Goal: Transaction & Acquisition: Purchase product/service

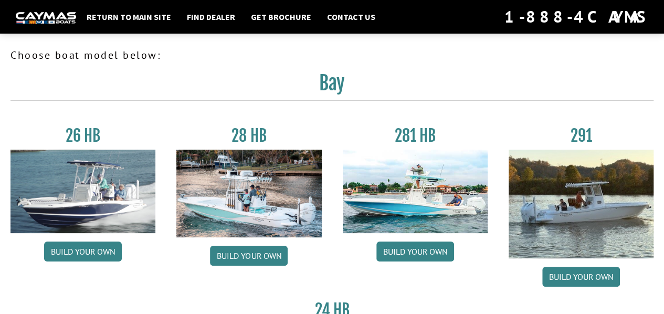
click at [414, 139] on h3 "281 HB" at bounding box center [415, 135] width 145 height 19
click at [415, 205] on img at bounding box center [415, 191] width 145 height 83
click at [421, 262] on link "Build your own" at bounding box center [416, 252] width 78 height 20
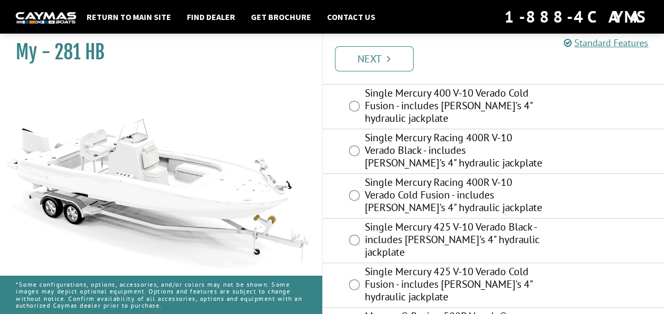
scroll to position [391, 0]
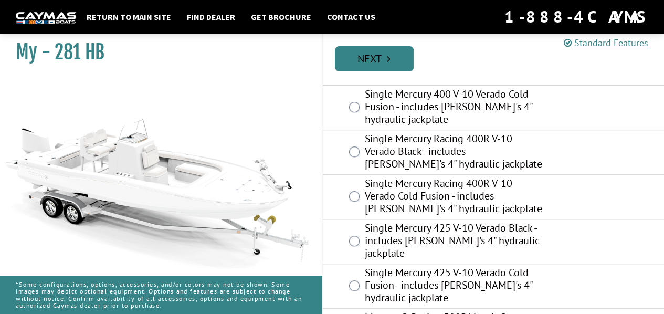
click at [374, 52] on link "Next" at bounding box center [374, 58] width 79 height 25
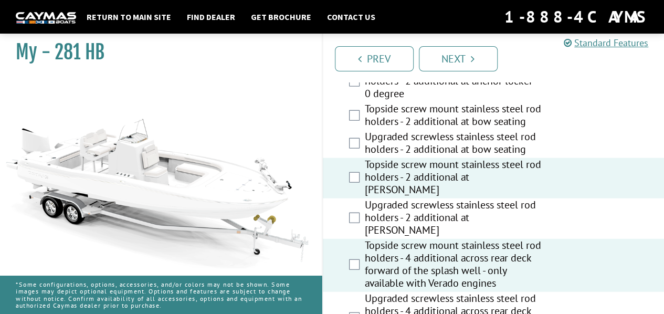
scroll to position [1146, 0]
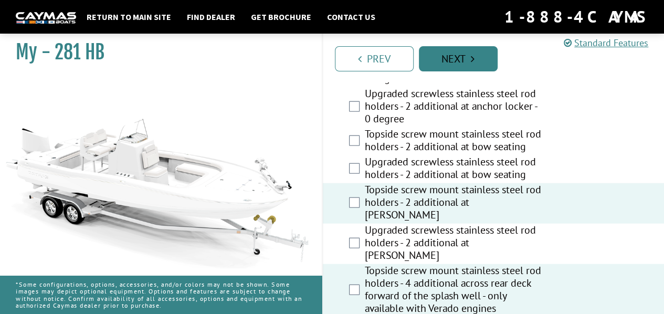
click at [473, 60] on icon "Pagination" at bounding box center [473, 59] width 4 height 11
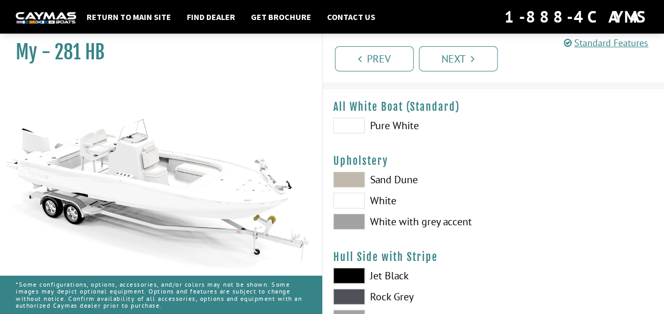
scroll to position [35, 0]
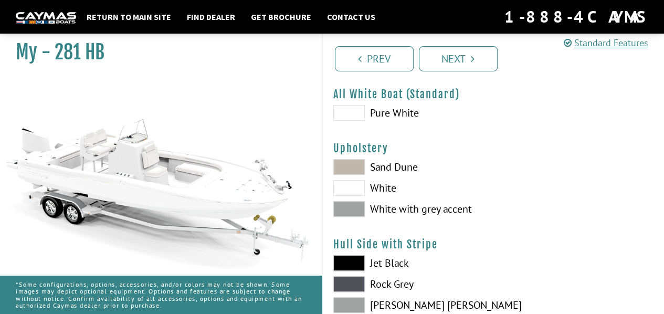
click at [350, 191] on span at bounding box center [349, 188] width 32 height 16
click at [351, 191] on span at bounding box center [349, 188] width 32 height 16
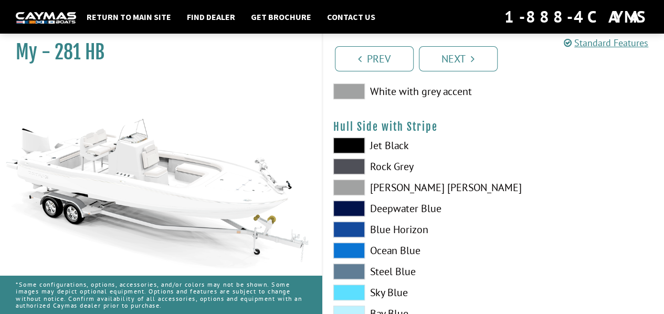
scroll to position [140, 0]
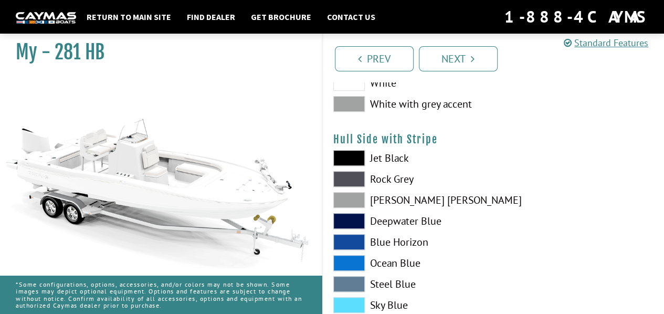
click at [349, 202] on span at bounding box center [349, 200] width 32 height 16
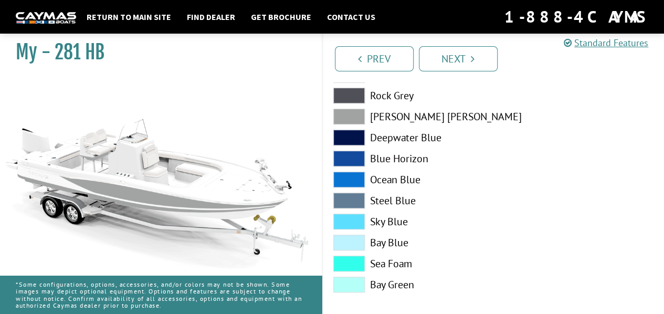
scroll to position [245, 0]
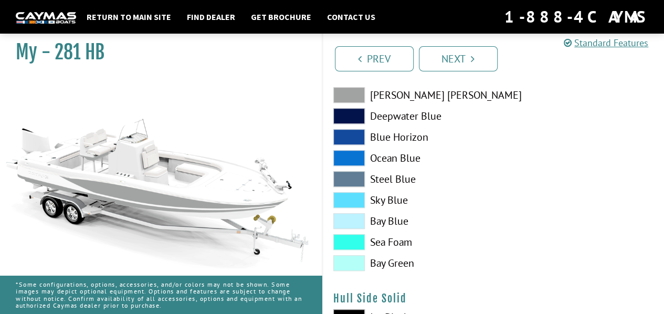
click at [345, 202] on span at bounding box center [349, 200] width 32 height 16
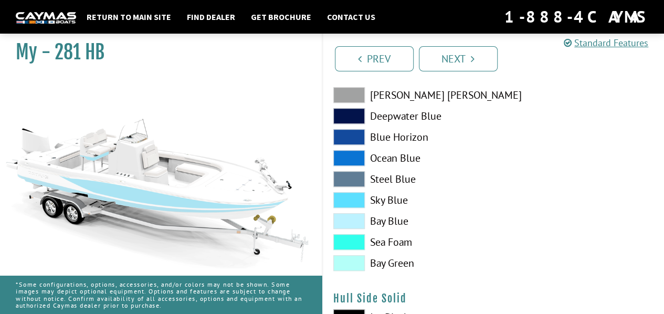
click at [349, 240] on span at bounding box center [349, 242] width 32 height 16
click at [354, 223] on span at bounding box center [349, 221] width 32 height 16
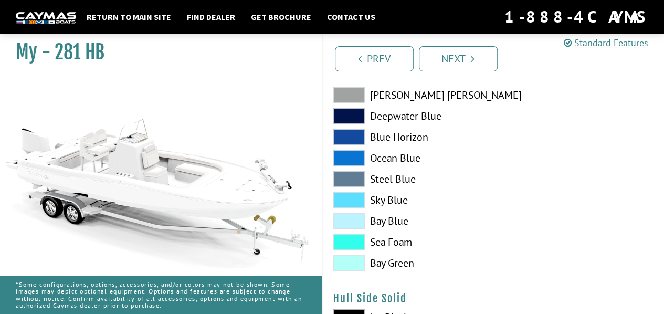
click at [356, 221] on span at bounding box center [349, 221] width 32 height 16
click at [357, 221] on span at bounding box center [349, 221] width 32 height 16
click at [347, 262] on span at bounding box center [349, 263] width 32 height 16
click at [348, 246] on span at bounding box center [349, 242] width 32 height 16
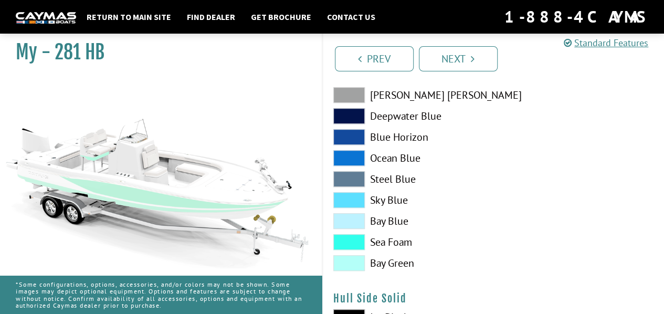
click at [352, 222] on span at bounding box center [349, 221] width 32 height 16
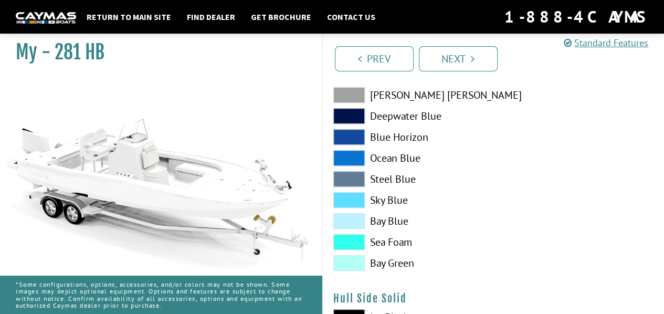
click at [349, 197] on span at bounding box center [349, 200] width 32 height 16
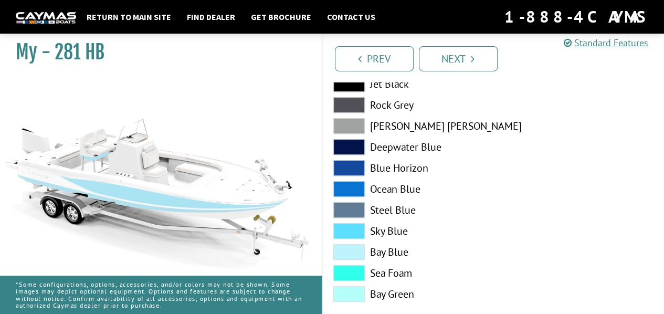
scroll to position [210, 0]
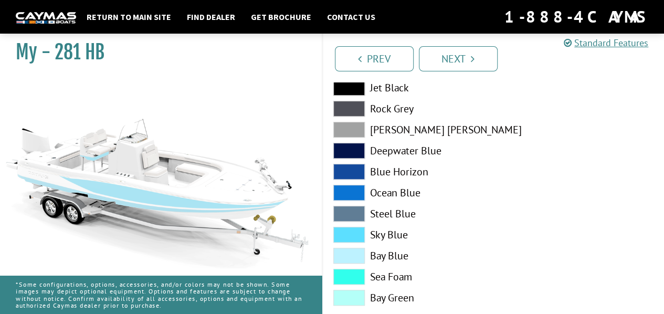
click at [343, 216] on span at bounding box center [349, 214] width 32 height 16
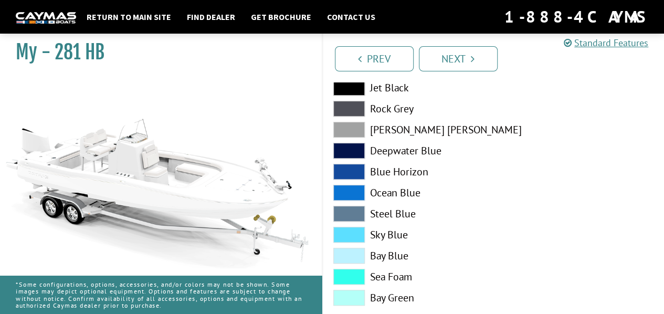
click at [343, 216] on span at bounding box center [349, 214] width 32 height 16
click at [344, 217] on span at bounding box center [349, 214] width 32 height 16
click at [353, 195] on span at bounding box center [349, 193] width 32 height 16
click at [358, 170] on span at bounding box center [349, 172] width 32 height 16
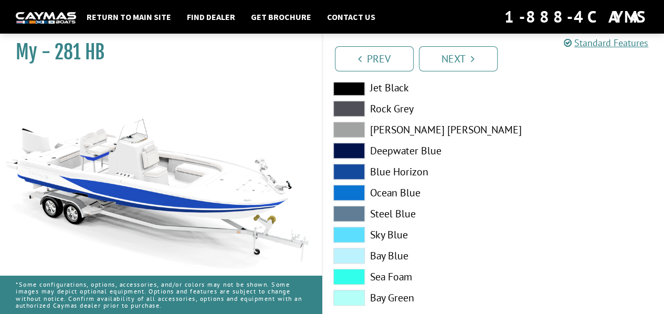
click at [356, 131] on span at bounding box center [349, 130] width 32 height 16
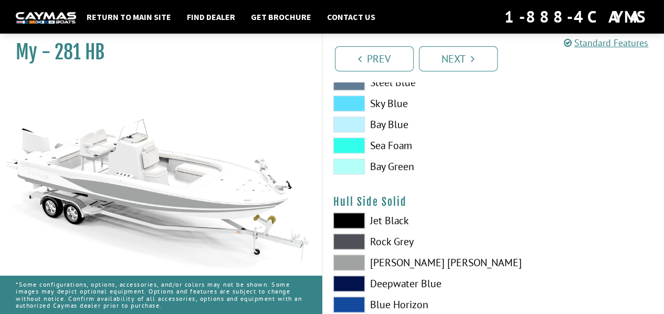
scroll to position [350, 0]
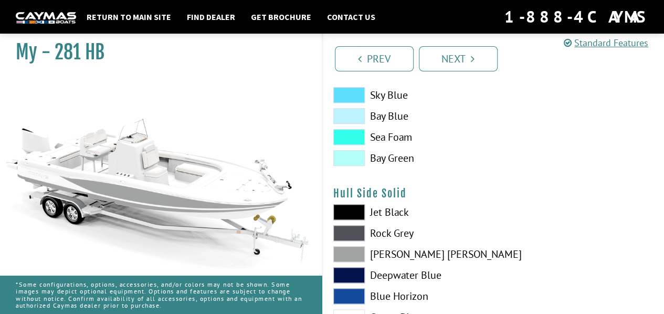
click at [346, 257] on span at bounding box center [349, 254] width 32 height 16
click at [352, 255] on span at bounding box center [349, 254] width 32 height 16
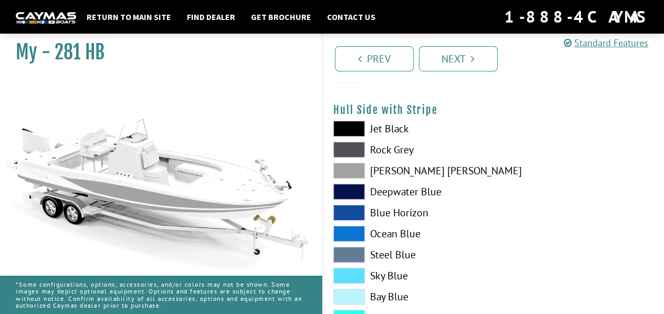
scroll to position [210, 0]
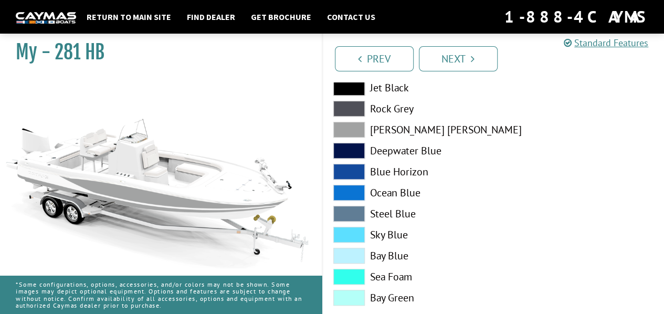
click at [358, 134] on span at bounding box center [349, 130] width 32 height 16
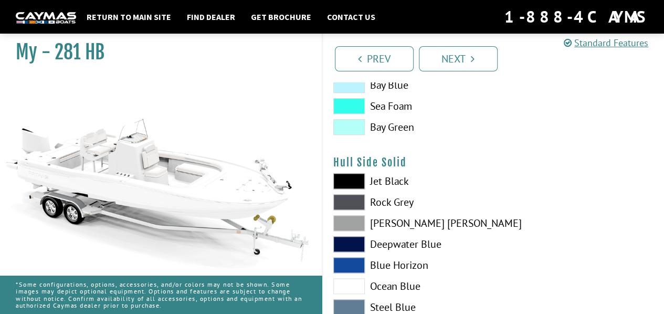
scroll to position [385, 0]
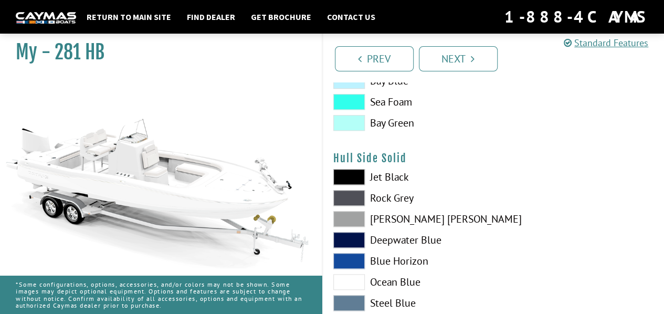
click at [350, 251] on div "Jet Black Rock Grey Dove Gray Deepwater Blue Blue Horizon Ocean Blue" at bounding box center [408, 284] width 171 height 231
click at [348, 224] on span at bounding box center [349, 219] width 32 height 16
click at [350, 220] on span at bounding box center [349, 219] width 32 height 16
click at [351, 220] on span at bounding box center [349, 219] width 32 height 16
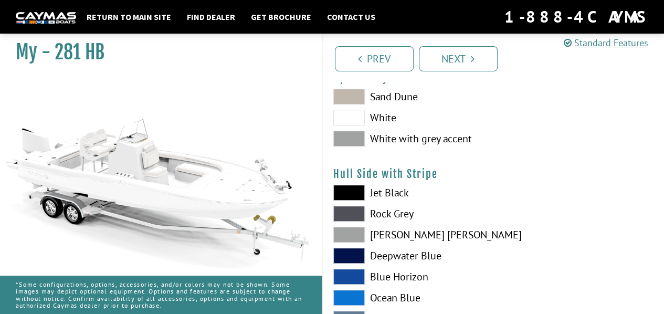
scroll to position [105, 0]
click at [352, 238] on span at bounding box center [349, 235] width 32 height 16
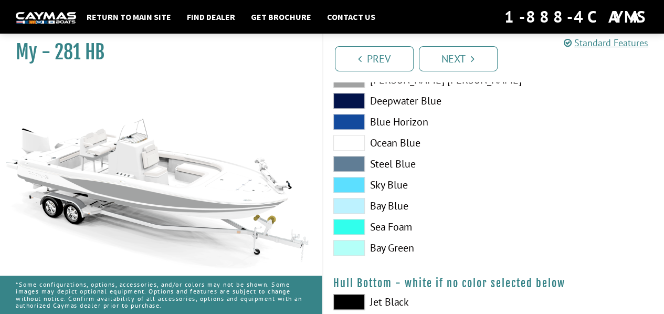
scroll to position [525, 0]
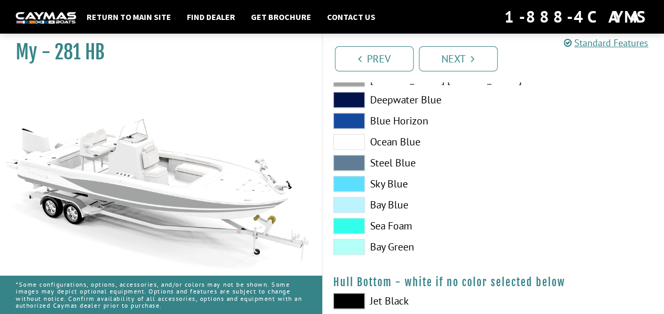
click at [357, 212] on span at bounding box center [349, 205] width 32 height 16
click at [452, 202] on label "Bay Blue" at bounding box center [408, 205] width 150 height 16
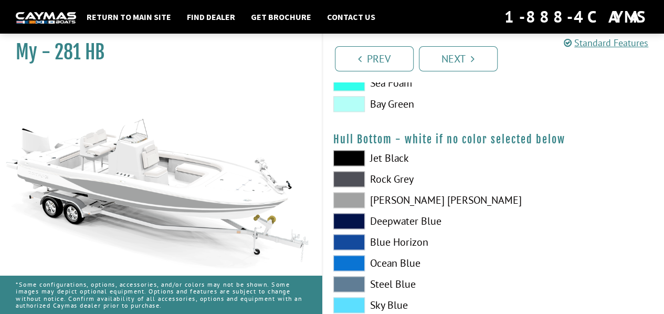
scroll to position [665, 0]
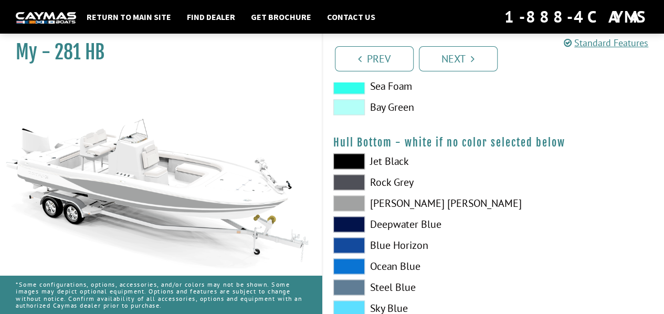
click at [354, 207] on span at bounding box center [349, 203] width 32 height 16
click at [355, 207] on span at bounding box center [349, 203] width 32 height 16
click at [356, 207] on span at bounding box center [349, 203] width 32 height 16
click at [357, 205] on span at bounding box center [349, 203] width 32 height 16
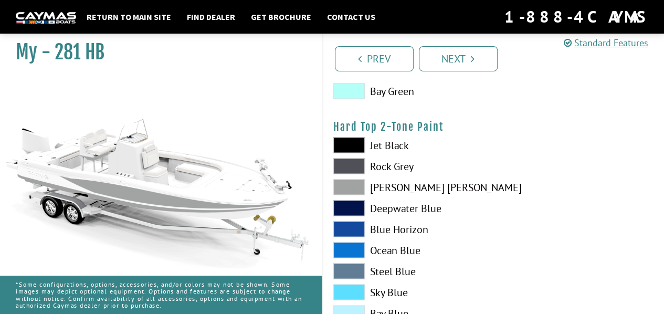
scroll to position [980, 0]
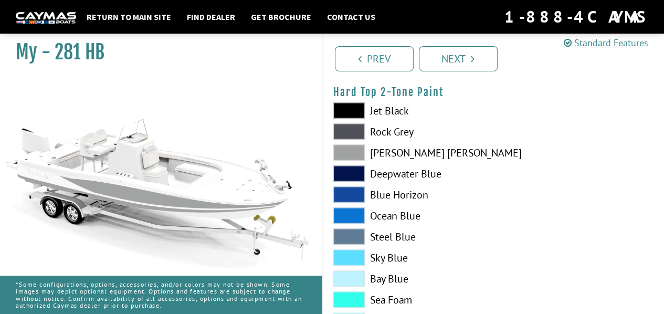
click at [352, 154] on span at bounding box center [349, 152] width 32 height 16
click at [356, 155] on span at bounding box center [349, 152] width 32 height 16
click at [357, 155] on span at bounding box center [349, 152] width 32 height 16
click at [354, 179] on span at bounding box center [349, 173] width 32 height 16
click at [358, 156] on span at bounding box center [349, 152] width 32 height 16
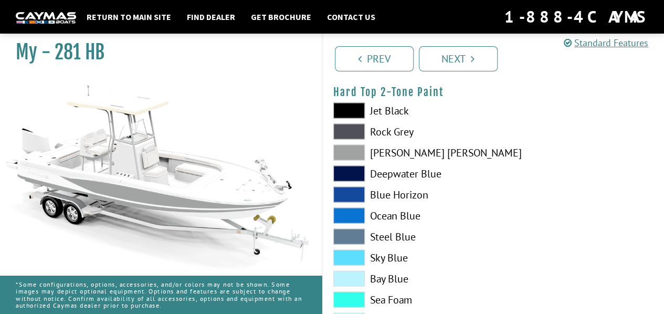
click at [358, 155] on span at bounding box center [349, 152] width 32 height 16
click at [359, 155] on span at bounding box center [349, 152] width 32 height 16
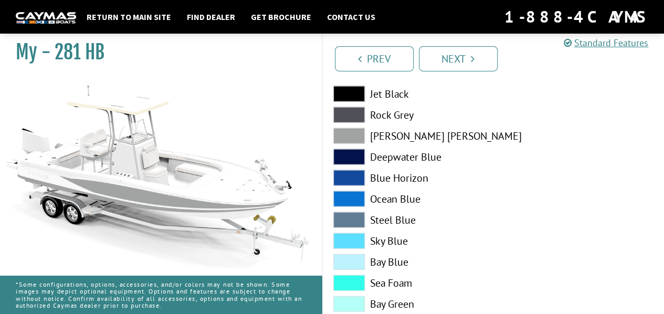
scroll to position [1295, 0]
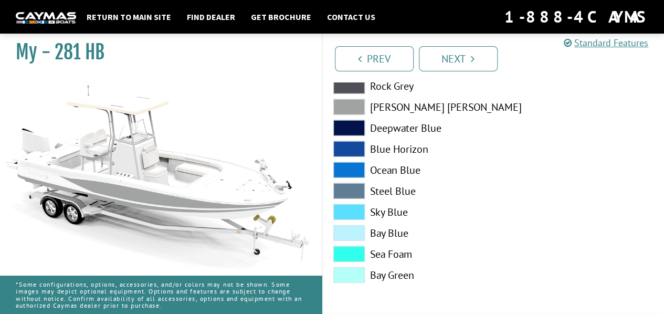
click at [463, 56] on link "Next" at bounding box center [458, 58] width 79 height 25
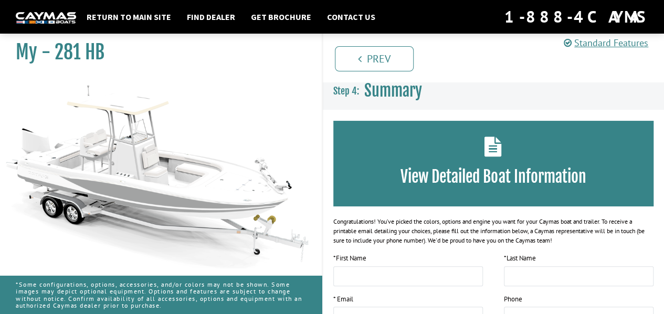
scroll to position [0, 0]
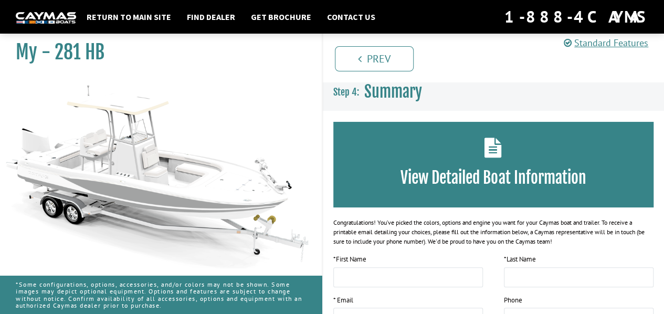
click at [550, 156] on div "View Detailed Boat Information" at bounding box center [493, 165] width 321 height 86
click at [435, 175] on h3 "View Detailed Boat Information" at bounding box center [493, 177] width 289 height 19
click at [436, 175] on h3 "View Detailed Boat Information" at bounding box center [493, 177] width 289 height 19
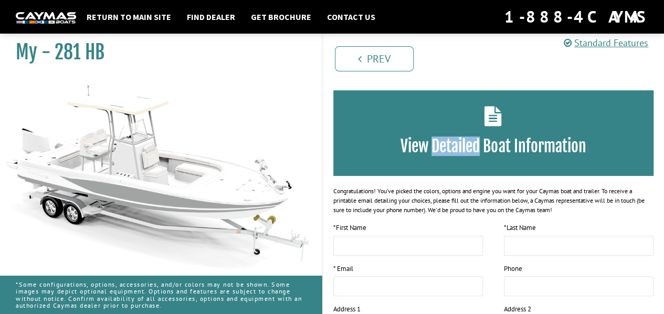
scroll to position [70, 0]
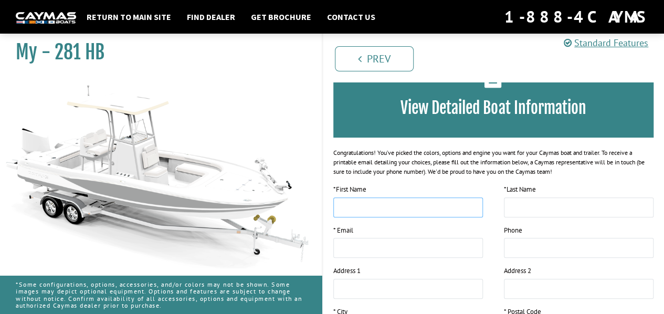
click at [389, 206] on input "text" at bounding box center [408, 207] width 150 height 20
type input "*****"
click at [528, 204] on input "text" at bounding box center [579, 207] width 150 height 20
type input "********"
click at [399, 252] on input "email" at bounding box center [408, 248] width 150 height 20
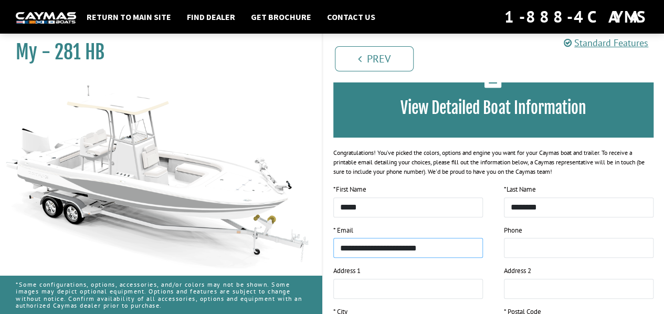
type input "**********"
click at [515, 247] on input "tel" at bounding box center [579, 248] width 150 height 20
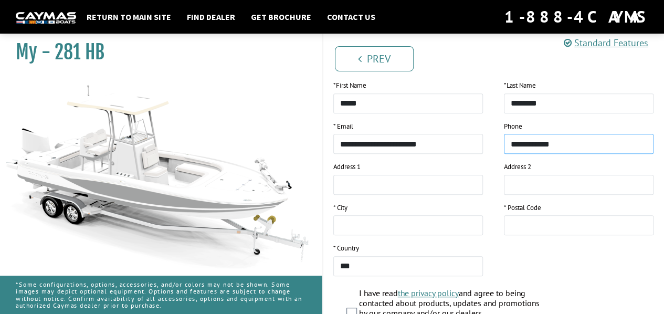
scroll to position [175, 0]
type input "**********"
click at [431, 187] on input "text" at bounding box center [408, 184] width 150 height 20
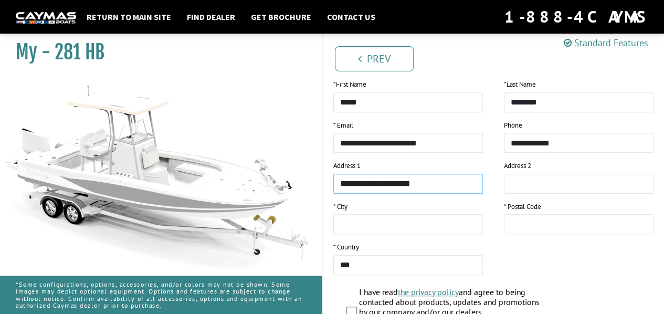
type input "**********"
click at [384, 227] on input "text" at bounding box center [408, 224] width 150 height 20
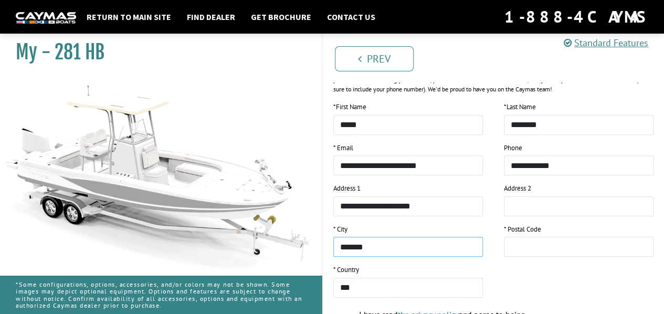
scroll to position [140, 0]
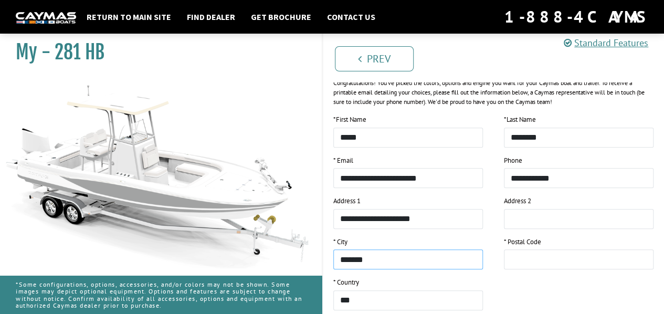
type input "*******"
click at [536, 254] on input "text" at bounding box center [579, 259] width 150 height 20
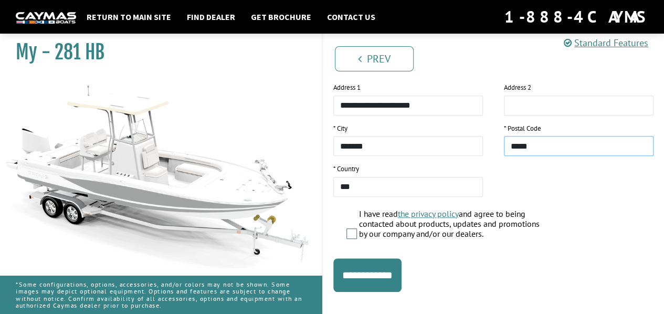
scroll to position [280, 0]
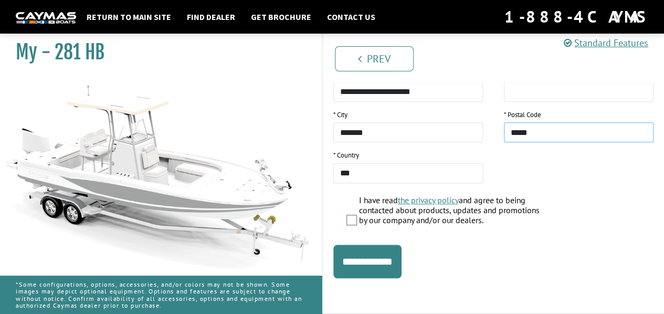
type input "*****"
click at [355, 245] on input "**********" at bounding box center [367, 262] width 68 height 34
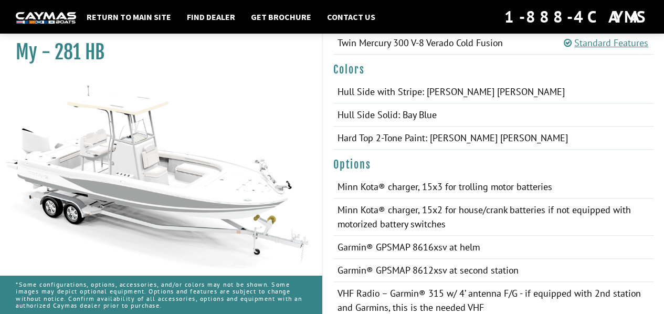
scroll to position [350, 0]
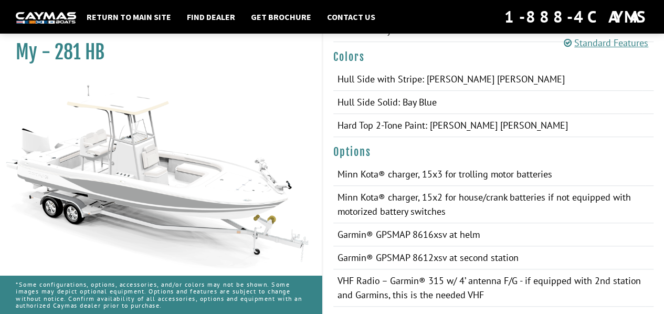
click at [379, 114] on td "Hull Side Solid: Bay Blue" at bounding box center [488, 102] width 310 height 23
click at [389, 114] on td "Hull Side Solid: Bay Blue" at bounding box center [488, 102] width 310 height 23
click at [457, 114] on td "Hull Side Solid: Bay Blue" at bounding box center [488, 102] width 310 height 23
click at [459, 114] on td "Hull Side Solid: Bay Blue" at bounding box center [488, 102] width 310 height 23
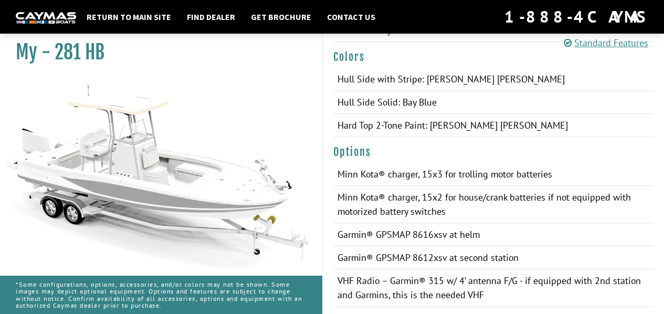
click at [453, 114] on td "Hull Side Solid: Bay Blue" at bounding box center [488, 102] width 310 height 23
click at [443, 114] on td "Hull Side Solid: Bay Blue" at bounding box center [488, 102] width 310 height 23
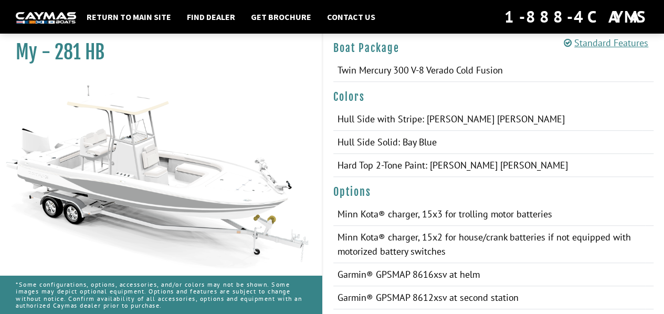
scroll to position [322, 0]
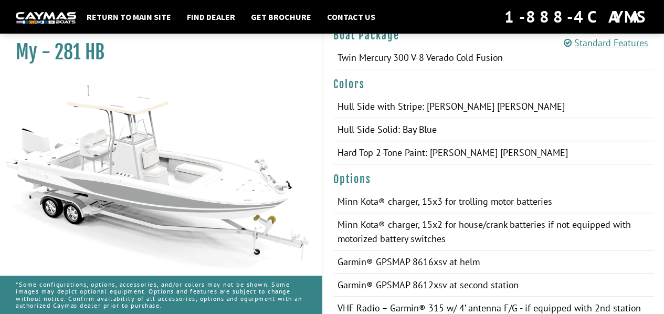
click at [394, 141] on td "Hull Side Solid: Bay Blue" at bounding box center [488, 129] width 310 height 23
click at [400, 141] on td "Hull Side Solid: Bay Blue" at bounding box center [488, 129] width 310 height 23
drag, startPoint x: 407, startPoint y: 152, endPoint x: 463, endPoint y: 145, distance: 56.1
click at [458, 141] on td "Hull Side Solid: Bay Blue" at bounding box center [488, 129] width 310 height 23
click at [466, 141] on td "Hull Side Solid: Bay Blue" at bounding box center [488, 129] width 310 height 23
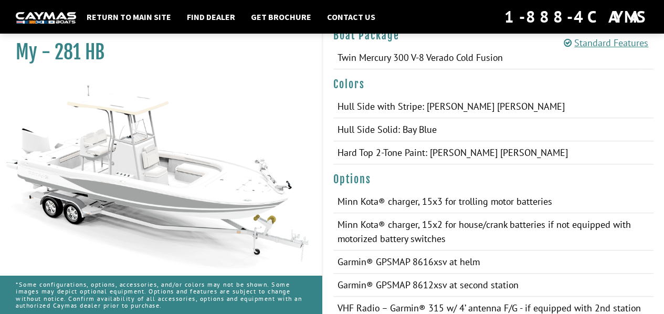
click at [466, 141] on td "Hull Side Solid: Bay Blue" at bounding box center [488, 129] width 310 height 23
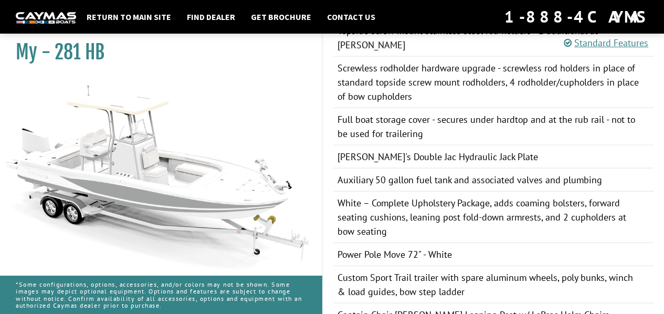
scroll to position [848, 0]
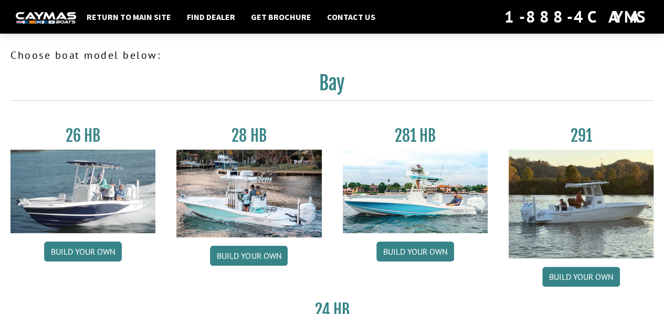
click at [412, 187] on img at bounding box center [415, 191] width 145 height 83
click at [405, 258] on link "Build your own" at bounding box center [416, 252] width 78 height 20
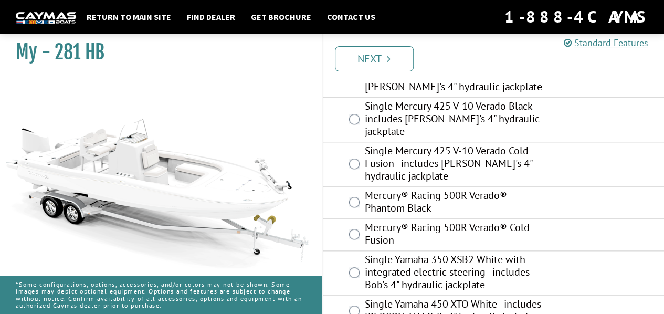
scroll to position [531, 0]
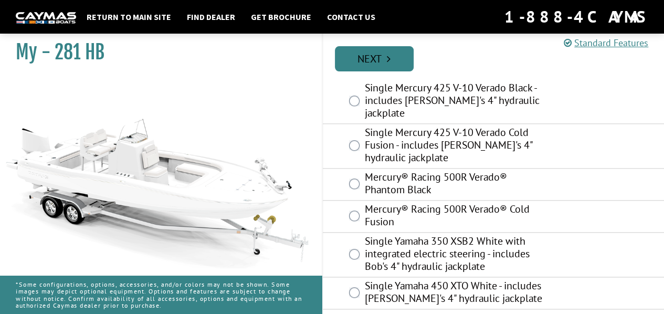
click at [387, 62] on icon "Pagination" at bounding box center [389, 59] width 4 height 11
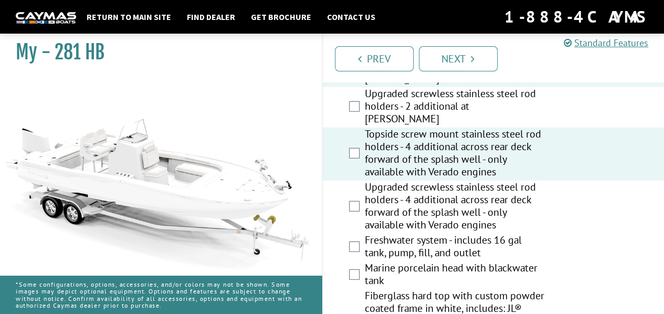
scroll to position [1295, 0]
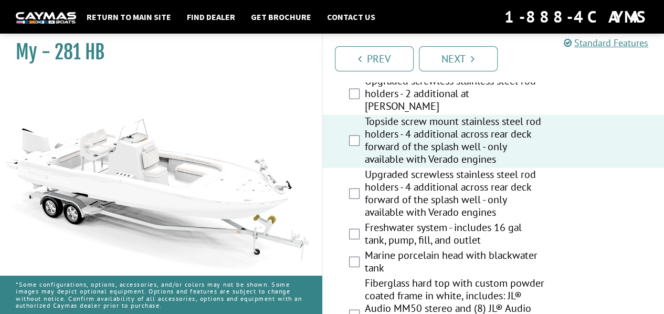
click at [353, 238] on div "Freshwater system - includes 16 gal tank, pump, fill, and outlet" at bounding box center [494, 235] width 342 height 28
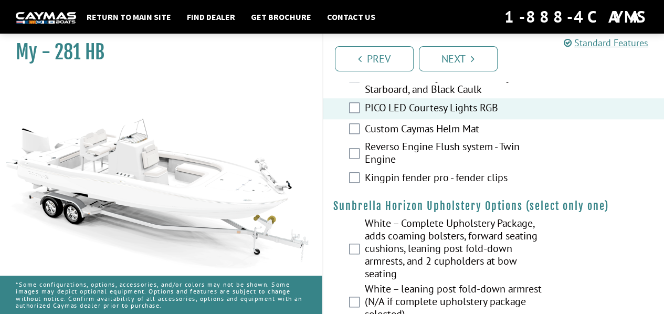
scroll to position [2485, 0]
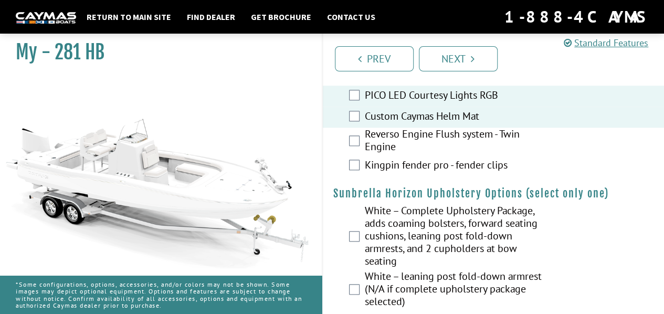
click at [356, 176] on div "Kingpin fender pro - fender clips" at bounding box center [494, 165] width 342 height 21
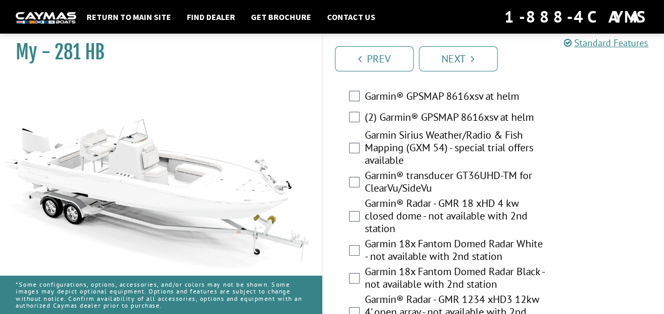
scroll to position [3596, 0]
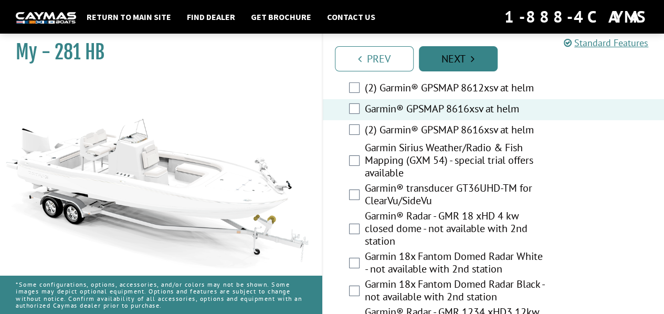
click at [437, 69] on link "Next" at bounding box center [458, 58] width 79 height 25
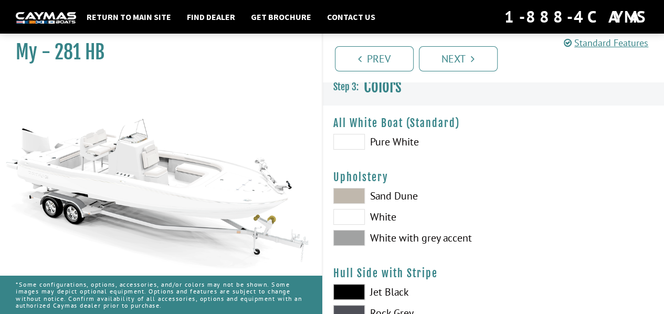
scroll to position [0, 0]
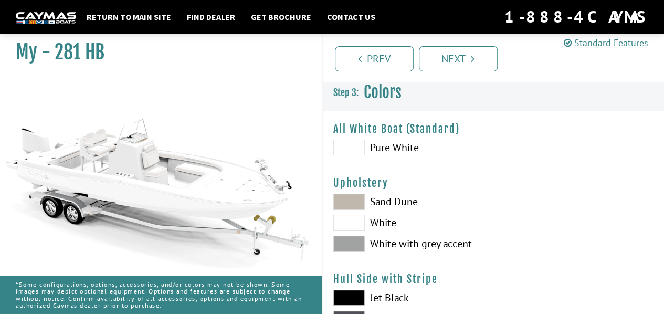
click at [348, 150] on span at bounding box center [349, 148] width 32 height 16
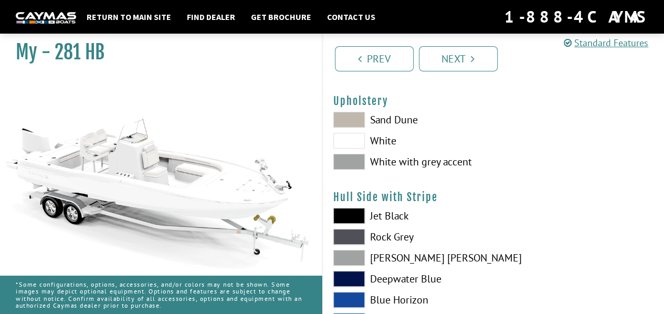
scroll to position [70, 0]
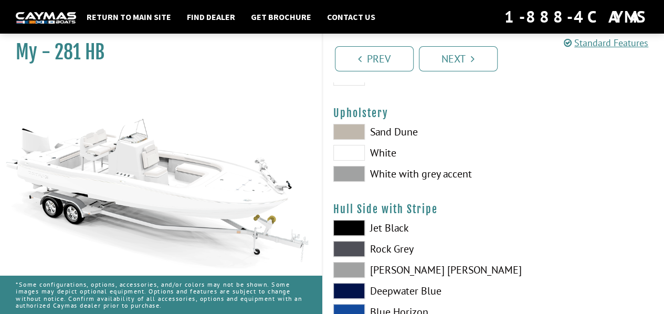
click at [353, 156] on span at bounding box center [349, 153] width 32 height 16
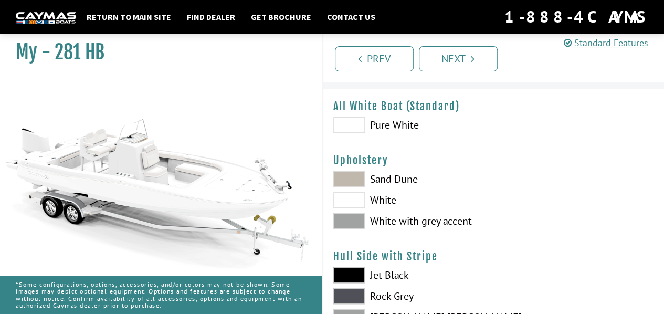
scroll to position [35, 0]
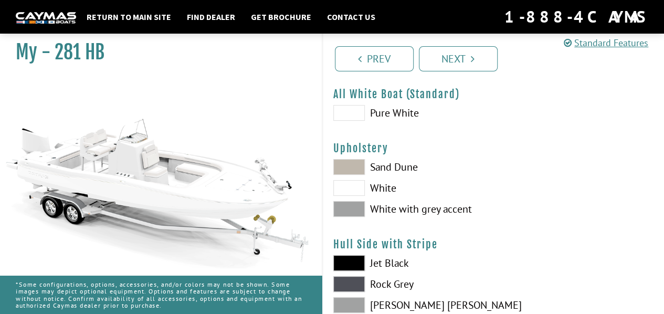
click at [343, 187] on span at bounding box center [349, 188] width 32 height 16
click at [351, 119] on span at bounding box center [349, 113] width 32 height 16
click at [358, 191] on span at bounding box center [349, 188] width 32 height 16
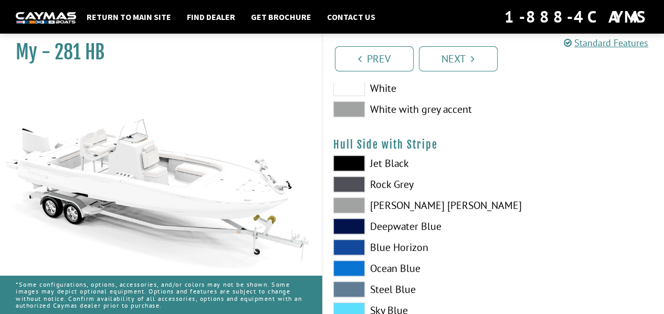
scroll to position [175, 0]
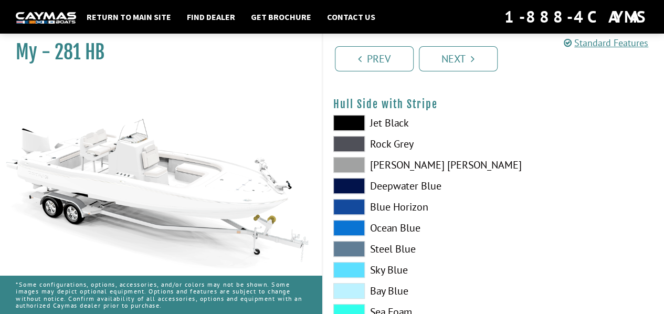
click at [352, 167] on span at bounding box center [349, 165] width 32 height 16
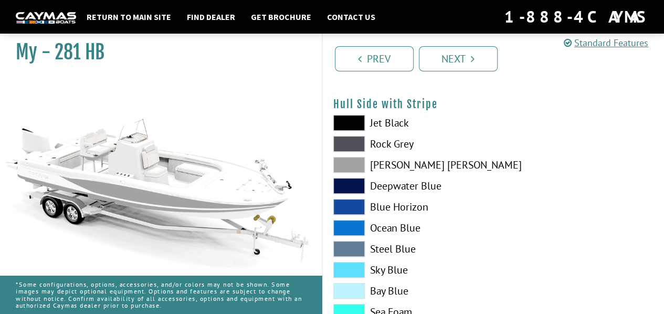
click at [346, 145] on span at bounding box center [349, 144] width 32 height 16
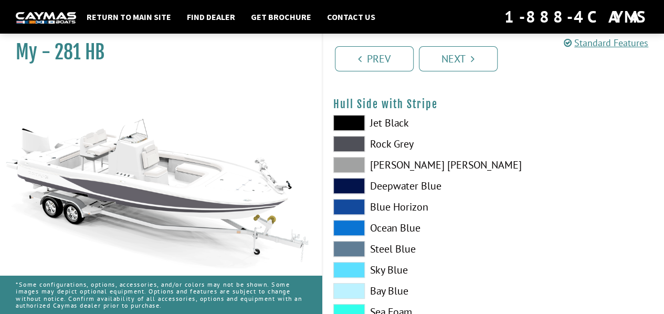
click at [349, 168] on span at bounding box center [349, 165] width 32 height 16
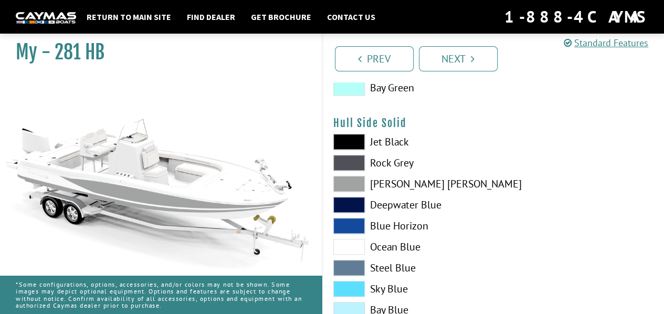
scroll to position [455, 0]
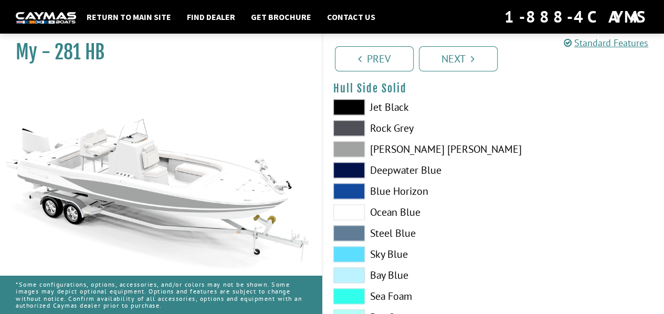
click at [352, 153] on span at bounding box center [349, 149] width 32 height 16
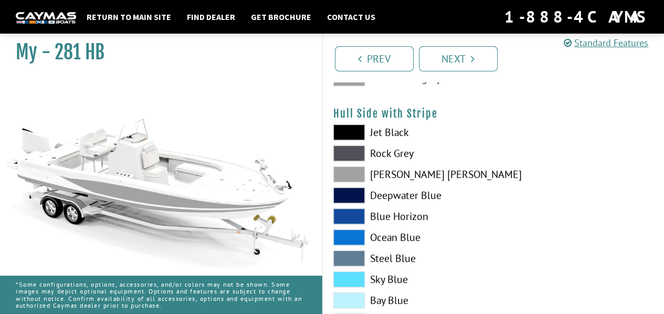
scroll to position [175, 0]
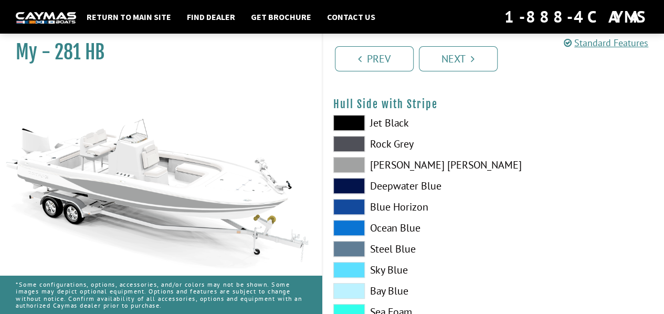
click at [356, 168] on span at bounding box center [349, 165] width 32 height 16
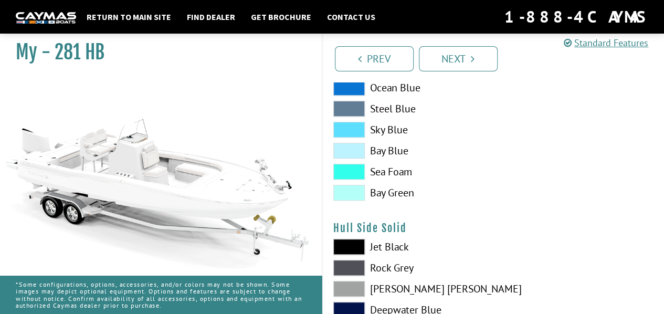
scroll to position [350, 0]
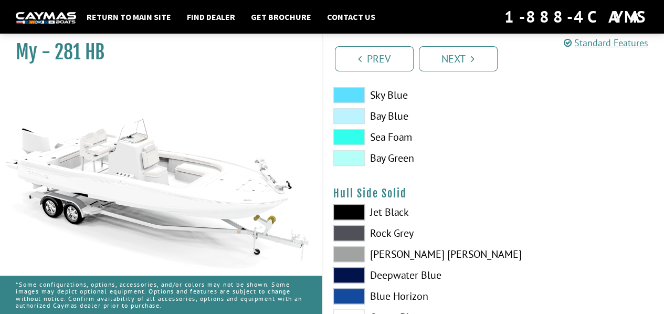
click at [350, 258] on span at bounding box center [349, 254] width 32 height 16
click at [352, 258] on span at bounding box center [349, 254] width 32 height 16
click at [357, 256] on span at bounding box center [349, 254] width 32 height 16
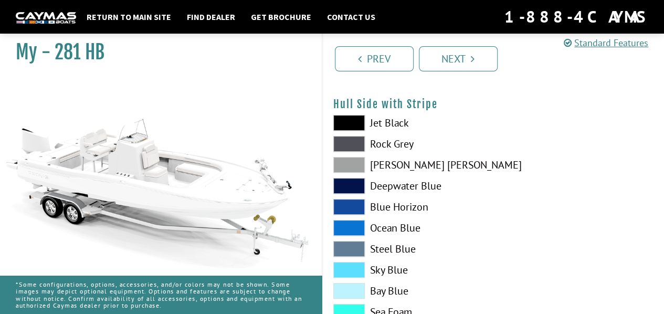
click at [342, 159] on div "Jet Black Rock Grey Dove Gray Deepwater Blue Blue Horizon Ocean Blue" at bounding box center [408, 230] width 171 height 231
click at [342, 167] on span at bounding box center [349, 165] width 32 height 16
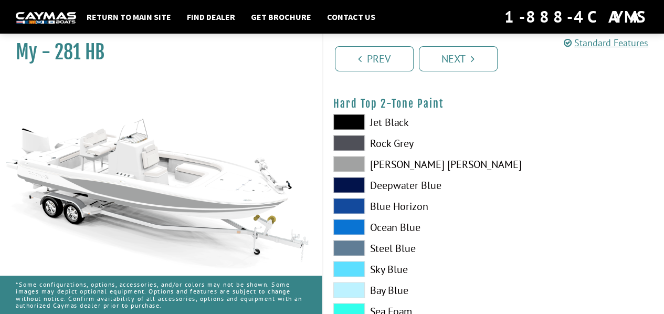
scroll to position [980, 0]
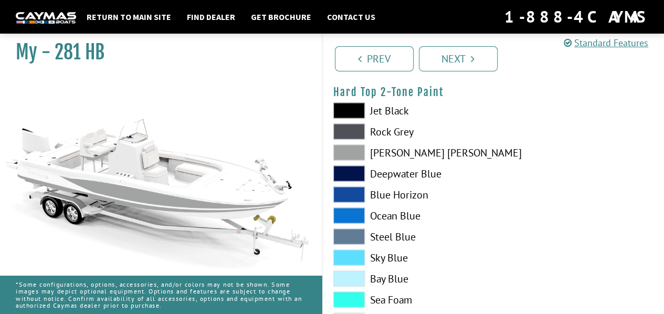
click at [347, 157] on span at bounding box center [349, 152] width 32 height 16
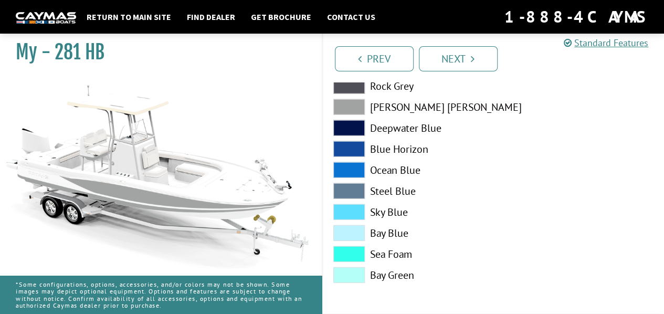
scroll to position [1295, 0]
click at [457, 61] on link "Next" at bounding box center [458, 58] width 79 height 25
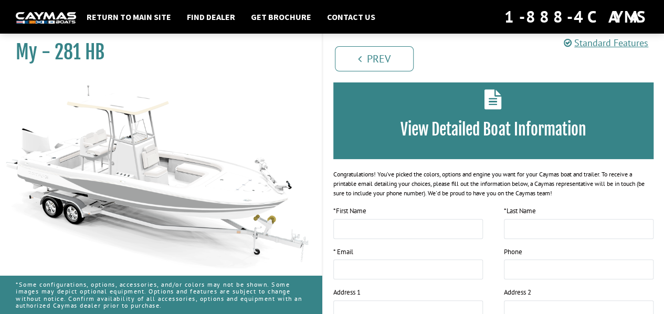
scroll to position [0, 0]
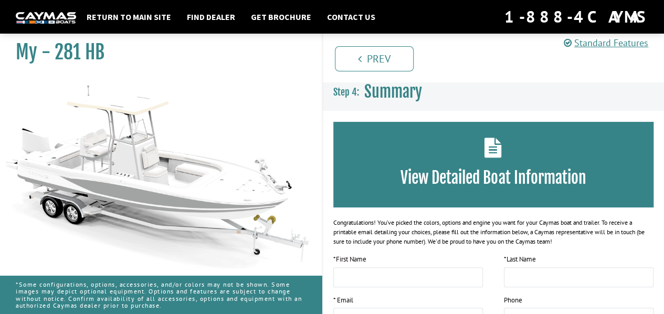
click at [445, 158] on div "View Detailed Boat Information" at bounding box center [493, 165] width 321 height 86
click at [441, 162] on div "View Detailed Boat Information" at bounding box center [493, 165] width 321 height 86
click at [440, 165] on div "View Detailed Boat Information" at bounding box center [493, 165] width 321 height 86
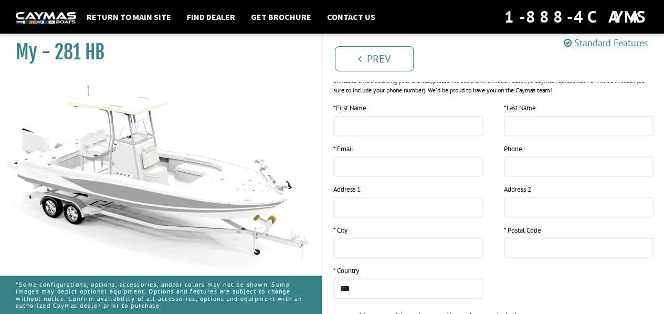
scroll to position [175, 0]
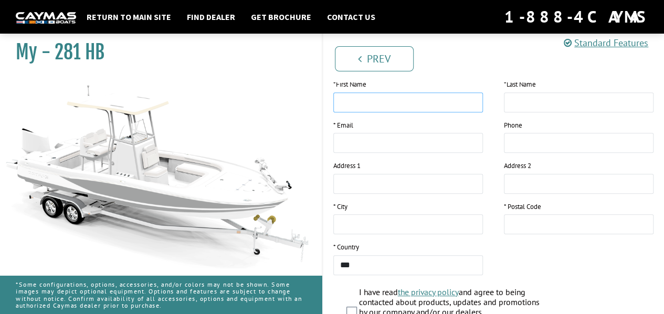
click at [394, 106] on input "text" at bounding box center [408, 102] width 150 height 20
type input "*****"
click at [543, 104] on input "text" at bounding box center [579, 102] width 150 height 20
type input "********"
click at [364, 136] on input "email" at bounding box center [408, 143] width 150 height 20
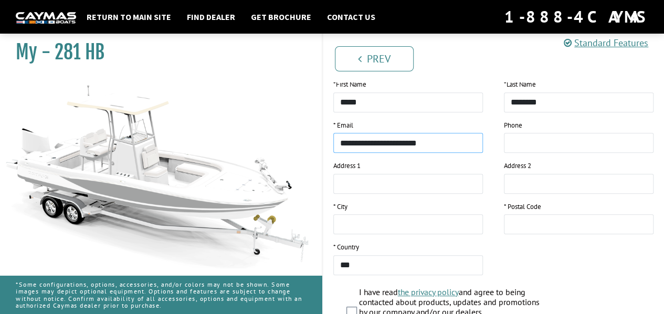
type input "**********"
click at [526, 146] on input "tel" at bounding box center [579, 143] width 150 height 20
type input "**********"
click at [373, 172] on div "Address 1" at bounding box center [408, 177] width 150 height 33
click at [406, 195] on div "Address 1" at bounding box center [408, 181] width 171 height 41
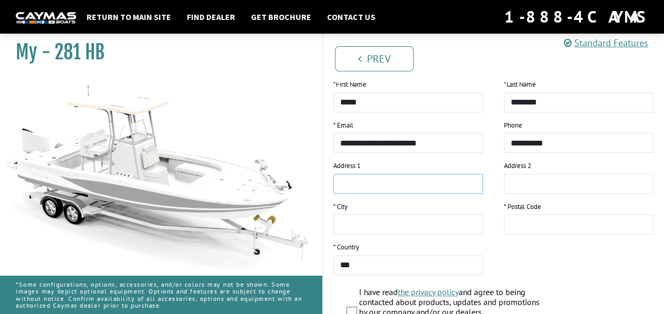
click at [432, 185] on input "text" at bounding box center [408, 184] width 150 height 20
type input "**********"
click at [405, 217] on input "text" at bounding box center [408, 224] width 150 height 20
type input "*******"
click at [588, 224] on input "text" at bounding box center [579, 224] width 150 height 20
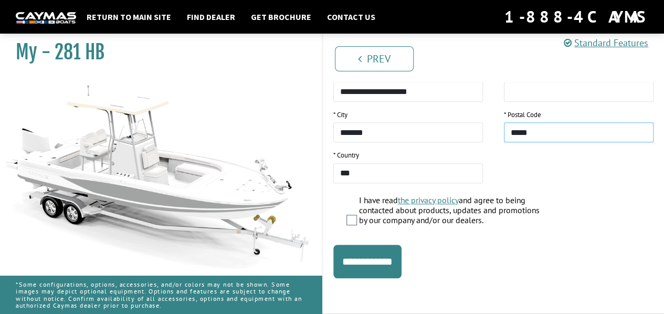
scroll to position [286, 0]
type input "*****"
click at [364, 245] on input "**********" at bounding box center [367, 262] width 68 height 34
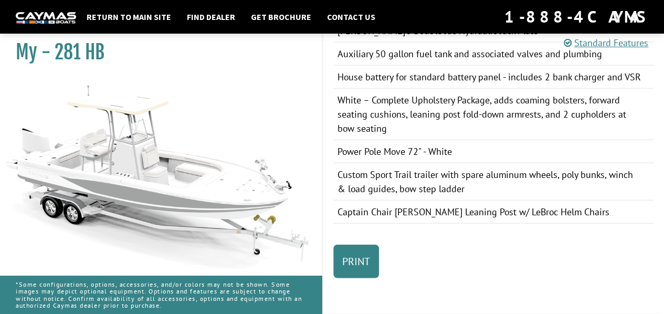
scroll to position [1314, 0]
click at [362, 248] on link "Print" at bounding box center [356, 262] width 46 height 34
